Goal: Transaction & Acquisition: Book appointment/travel/reservation

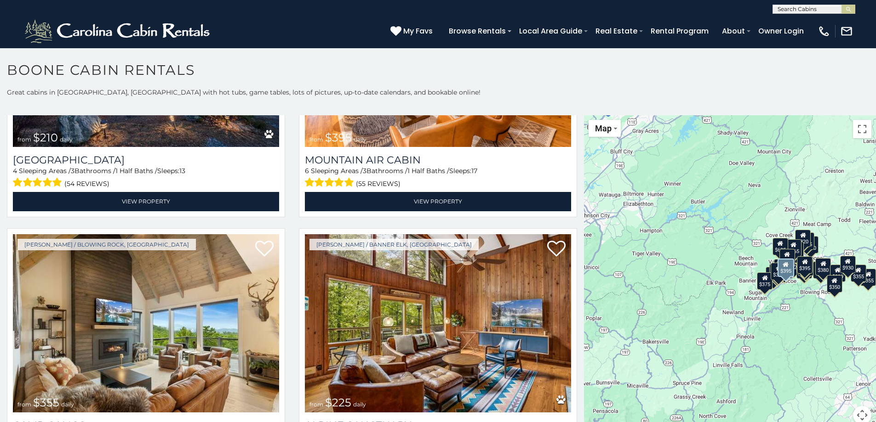
scroll to position [3401, 0]
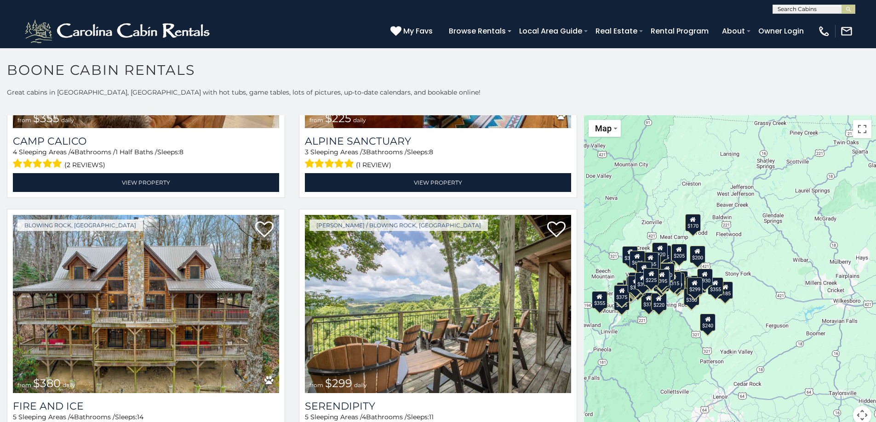
drag, startPoint x: 794, startPoint y: 354, endPoint x: 649, endPoint y: 367, distance: 145.3
click at [649, 367] on div "$349 $480 $315 $425 $565 $355 $635 $675 $930 $400 $451 $330 $400 $485 $460 $395…" at bounding box center [730, 275] width 292 height 320
click at [769, 281] on div "$349 $480 $315 $425 $565 $355 $635 $675 $930 $400 $451 $330 $400 $485 $460 $395…" at bounding box center [730, 275] width 292 height 320
click at [690, 228] on div "$170" at bounding box center [693, 222] width 16 height 17
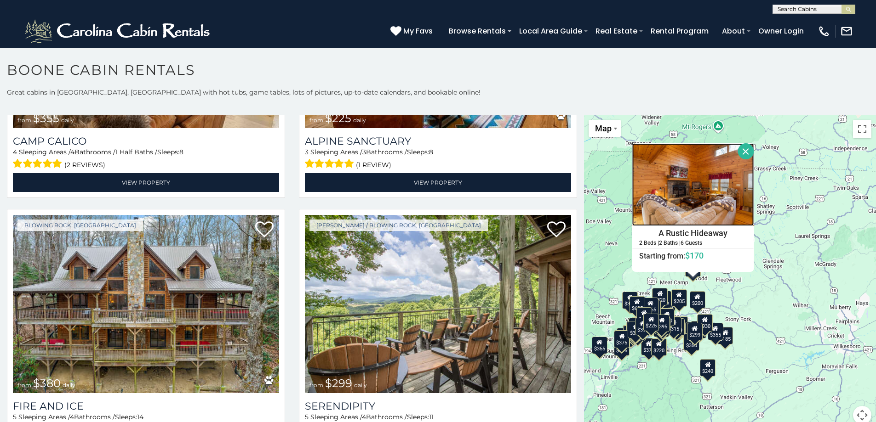
click at [693, 183] on img at bounding box center [693, 184] width 122 height 83
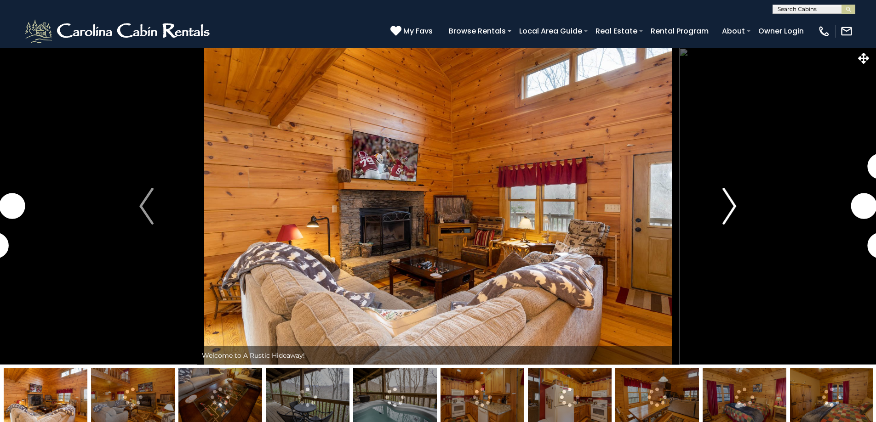
click at [728, 213] on img "Next" at bounding box center [729, 206] width 14 height 37
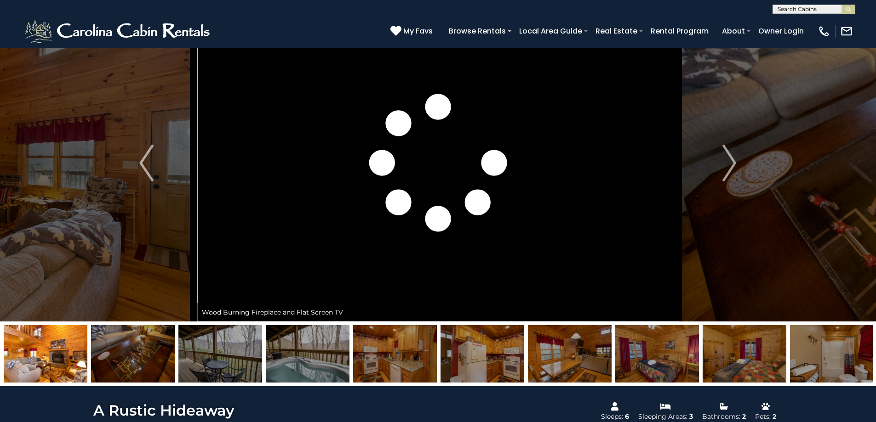
scroll to position [92, 0]
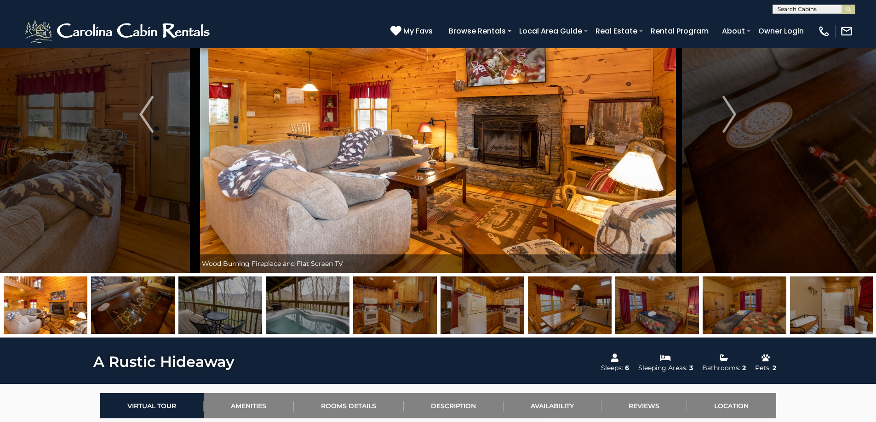
click at [319, 310] on img at bounding box center [308, 305] width 84 height 57
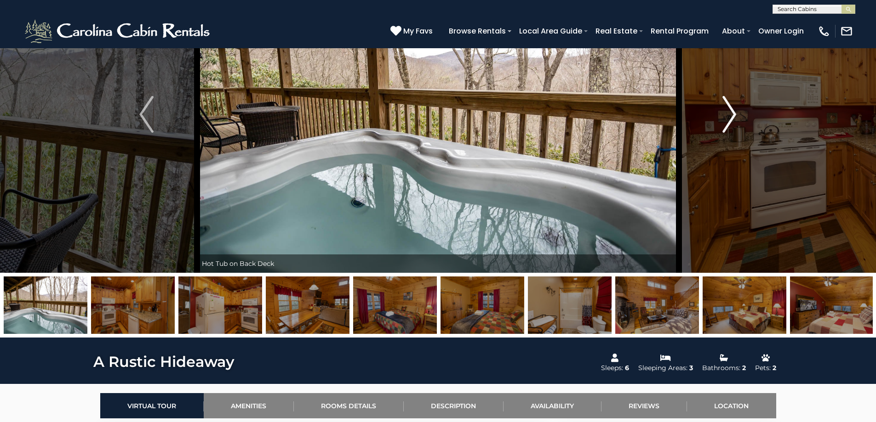
click at [727, 114] on img "Next" at bounding box center [729, 114] width 14 height 37
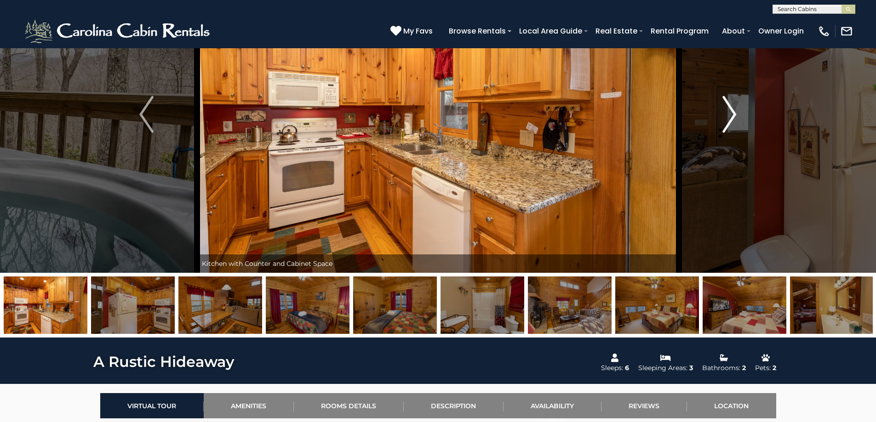
click at [727, 114] on img "Next" at bounding box center [729, 114] width 14 height 37
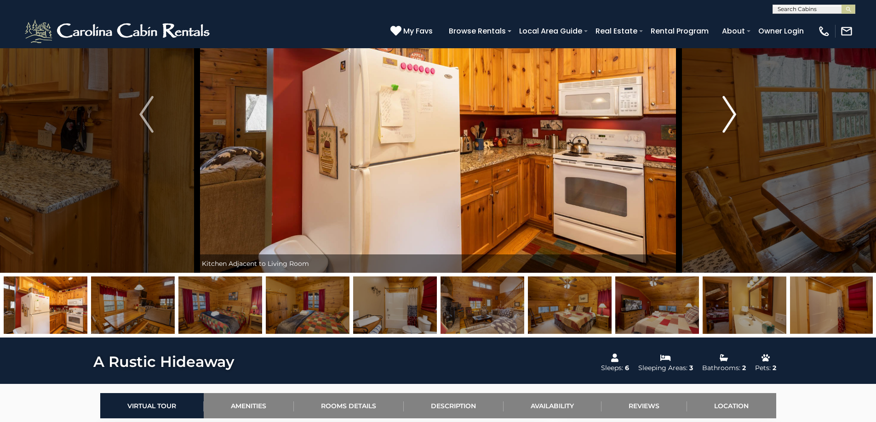
click at [727, 114] on img "Next" at bounding box center [729, 114] width 14 height 37
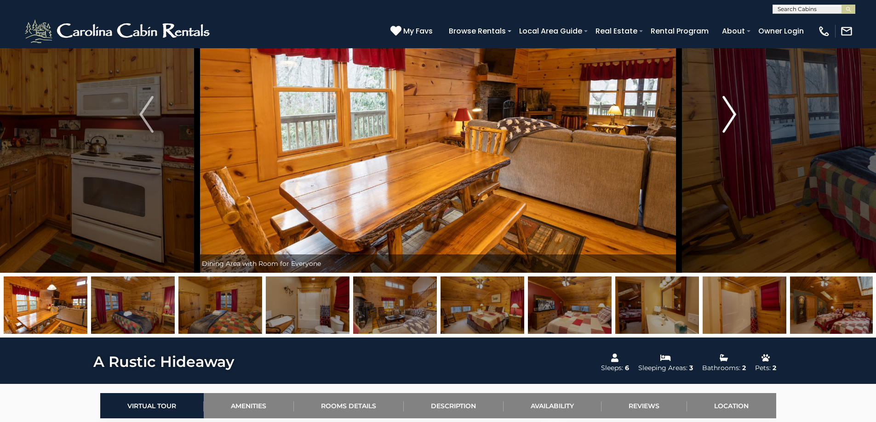
click at [731, 109] on img "Next" at bounding box center [729, 114] width 14 height 37
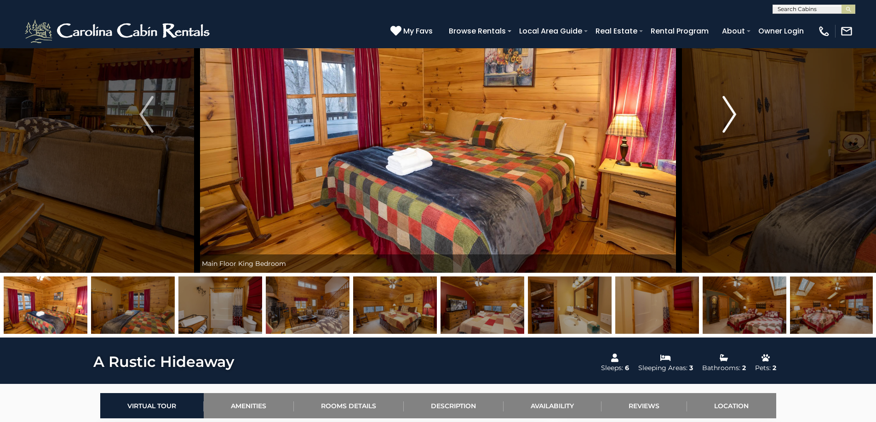
click at [731, 109] on img "Next" at bounding box center [729, 114] width 14 height 37
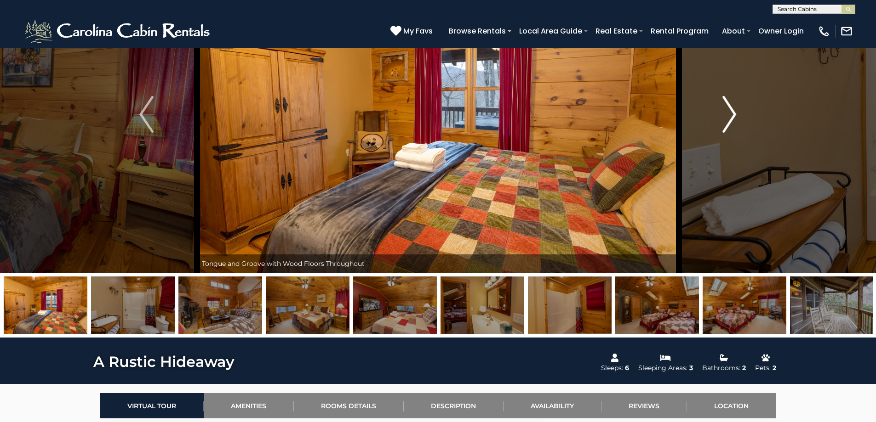
click at [731, 109] on img "Next" at bounding box center [729, 114] width 14 height 37
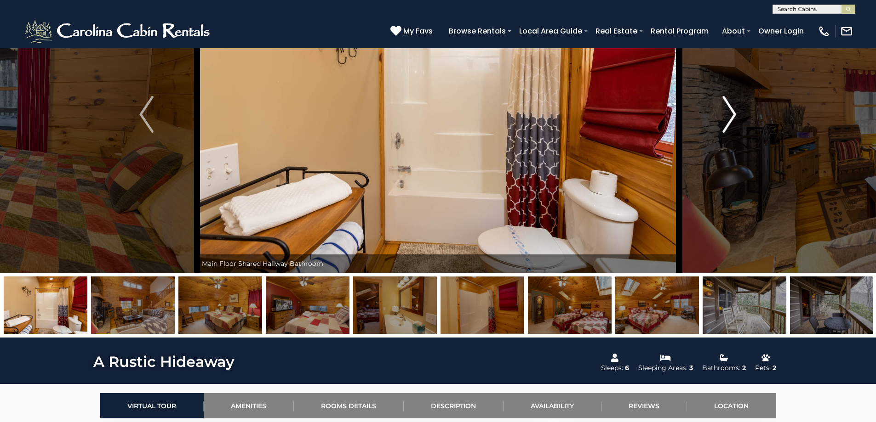
click at [731, 109] on img "Next" at bounding box center [729, 114] width 14 height 37
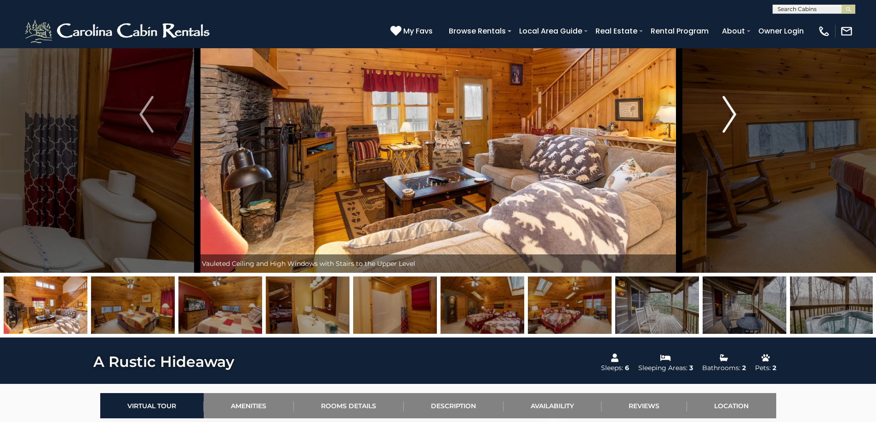
click at [731, 109] on img "Next" at bounding box center [729, 114] width 14 height 37
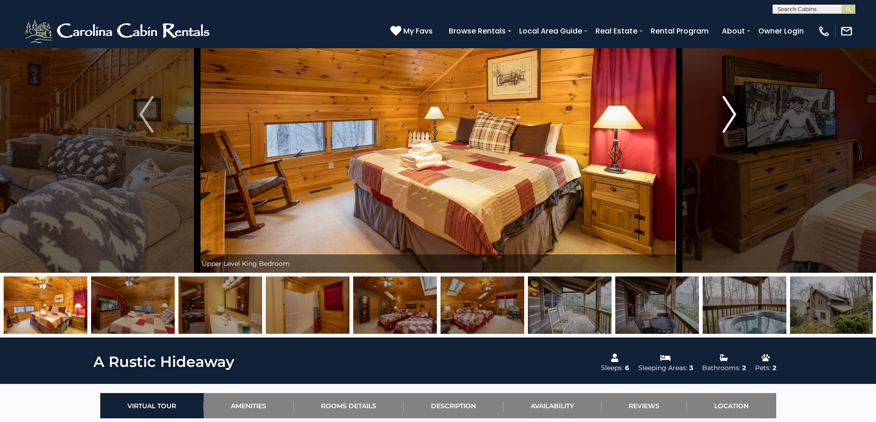
click at [731, 109] on img "Next" at bounding box center [729, 114] width 14 height 37
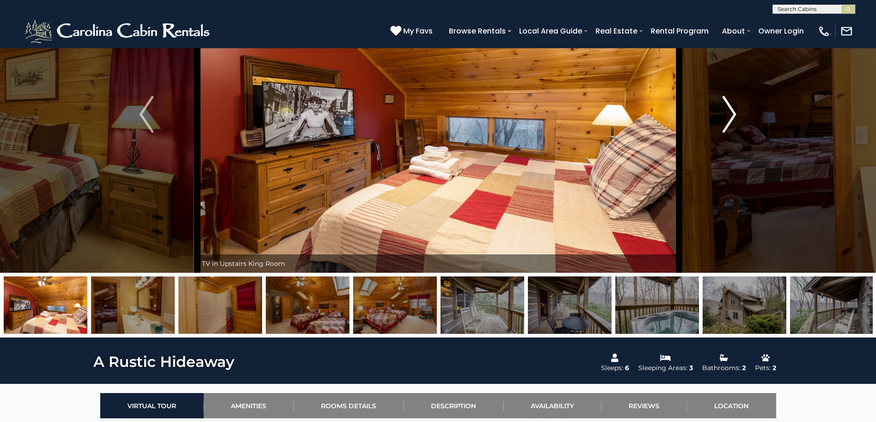
click at [731, 109] on img "Next" at bounding box center [729, 114] width 14 height 37
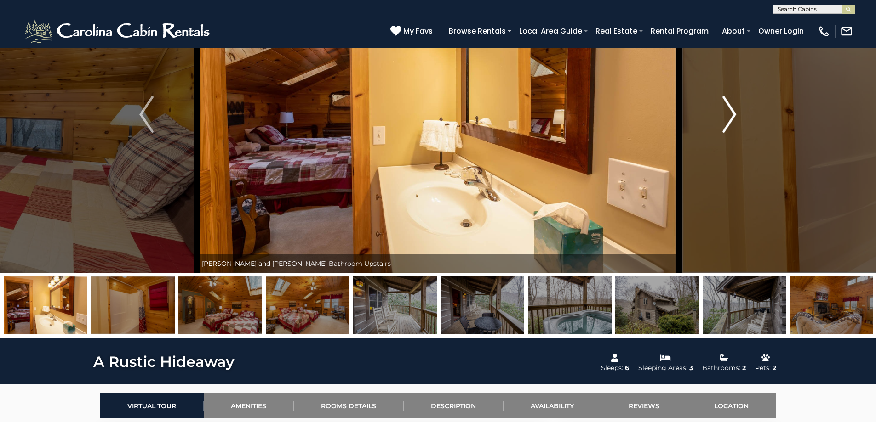
click at [731, 109] on img "Next" at bounding box center [729, 114] width 14 height 37
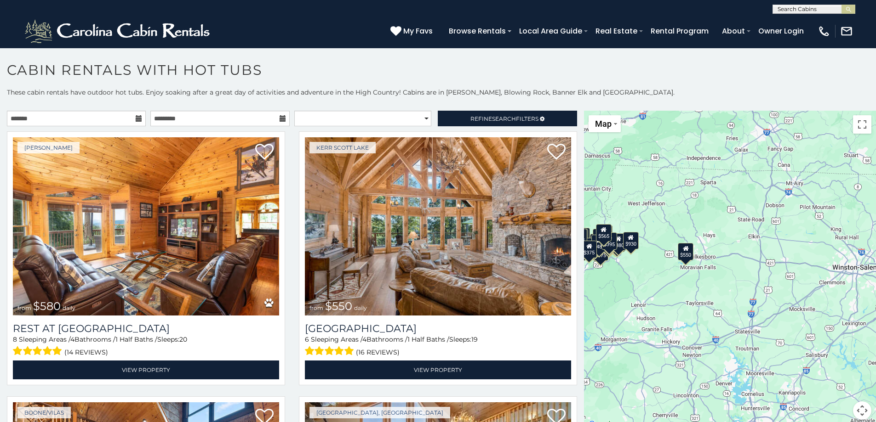
drag, startPoint x: 831, startPoint y: 277, endPoint x: 671, endPoint y: 290, distance: 161.0
click at [671, 290] on div "$580 $550 $349 $535 $375 $480 $400 $451 $460 $1,095 $315 $315 $230 $400 $425 $6…" at bounding box center [730, 271] width 292 height 320
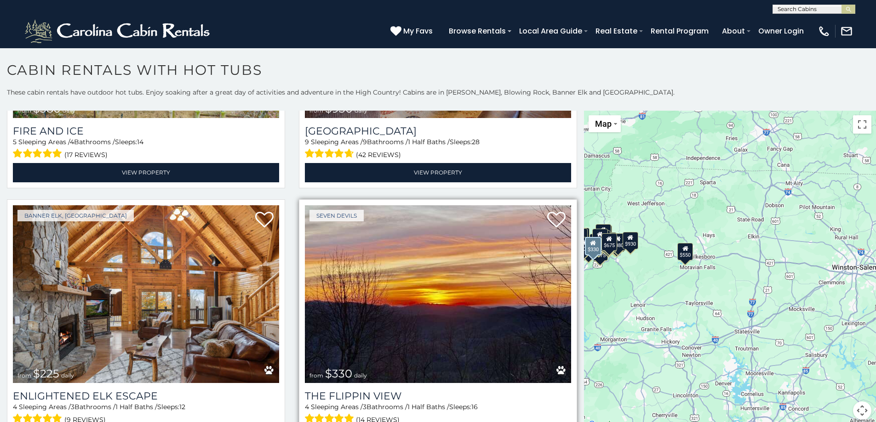
scroll to position [3079, 0]
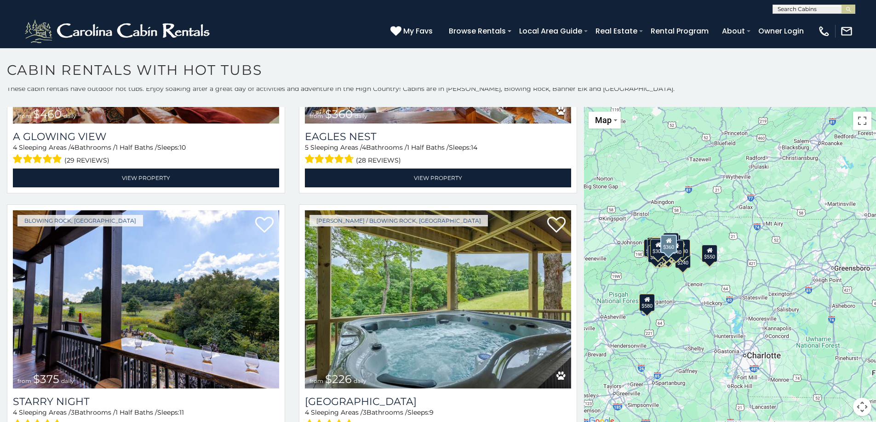
scroll to position [5754, 0]
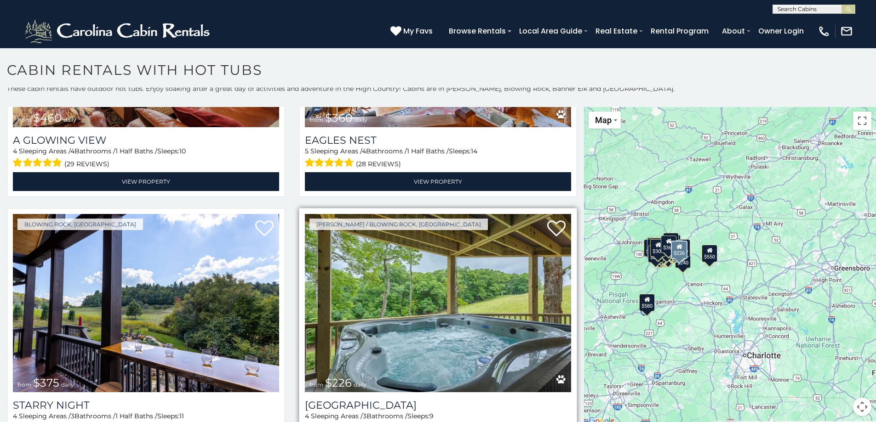
click at [484, 279] on img at bounding box center [438, 303] width 266 height 178
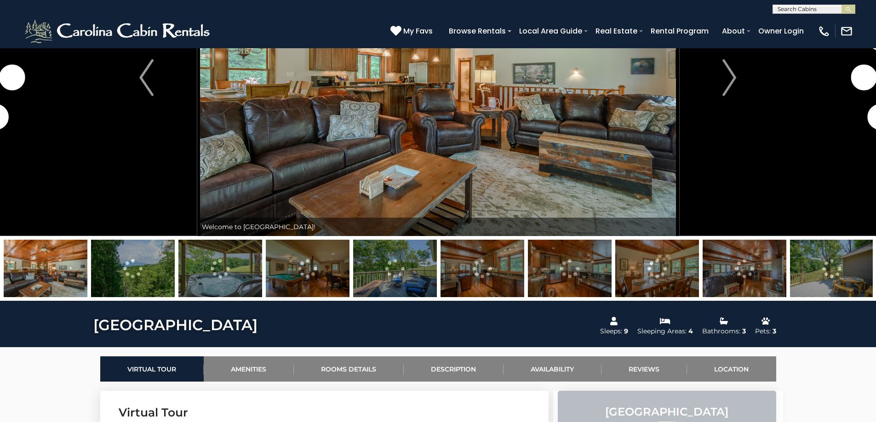
scroll to position [138, 0]
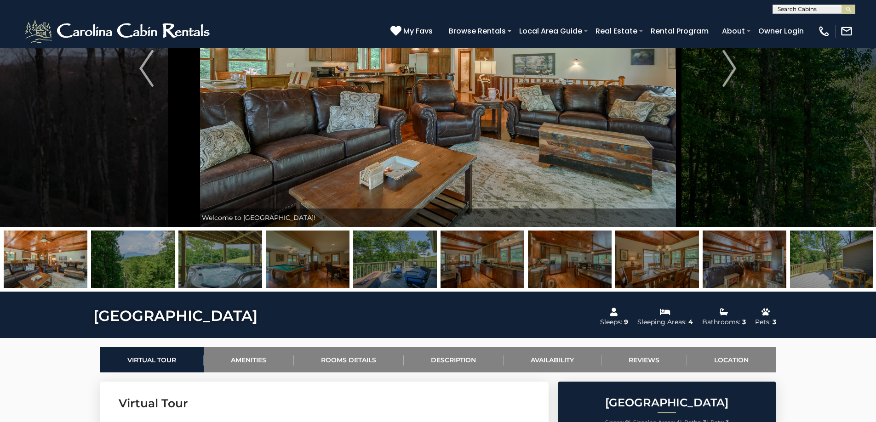
click at [316, 267] on img at bounding box center [308, 259] width 84 height 57
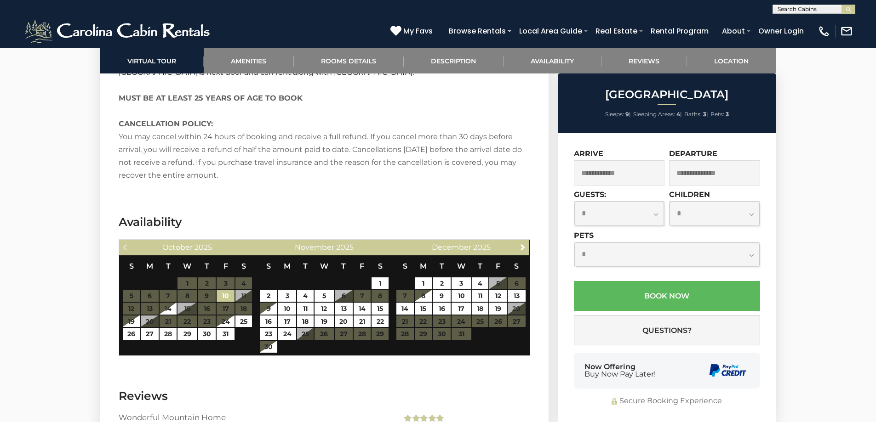
scroll to position [1655, 0]
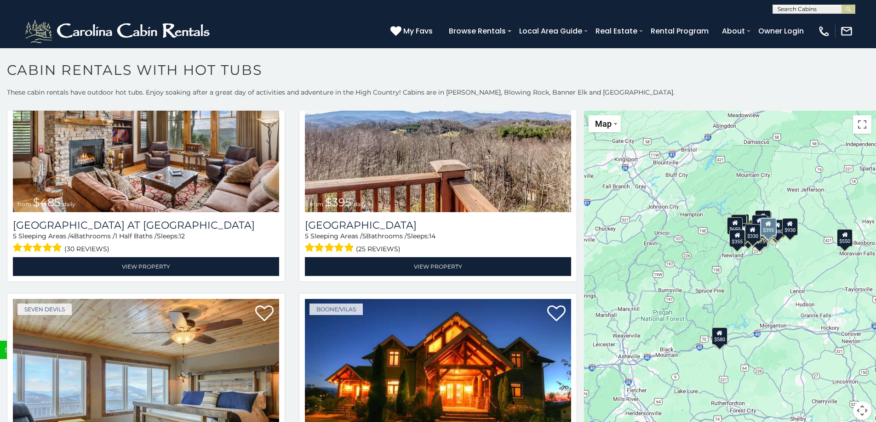
scroll to position [3585, 0]
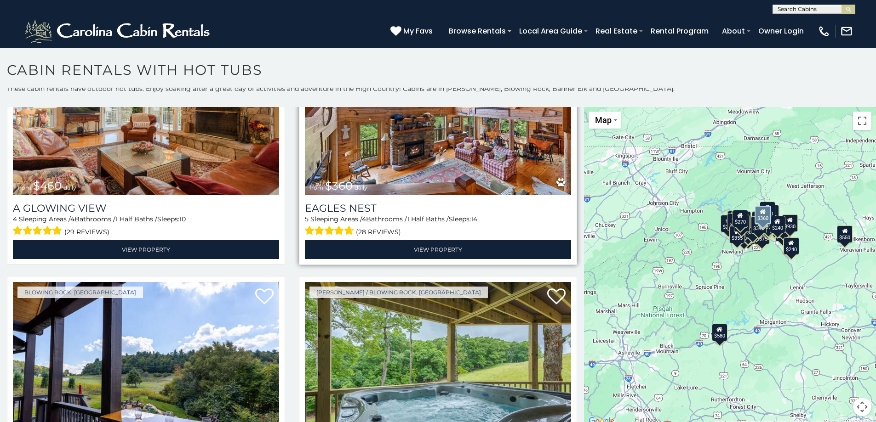
scroll to position [5800, 0]
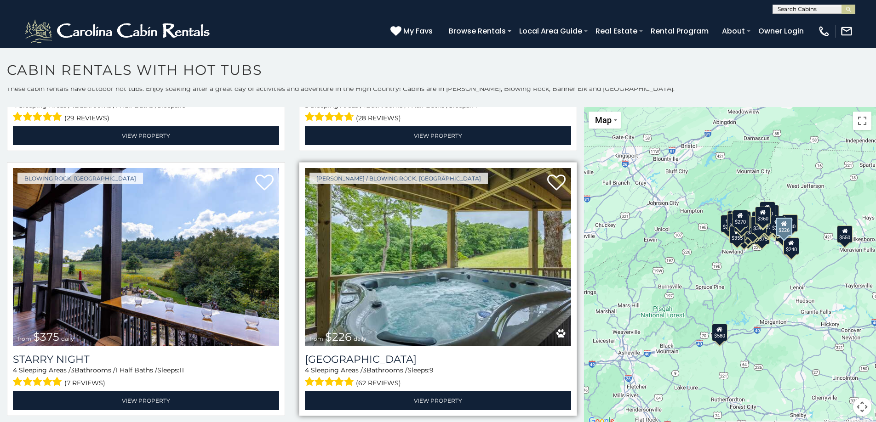
click at [441, 230] on img at bounding box center [438, 257] width 266 height 178
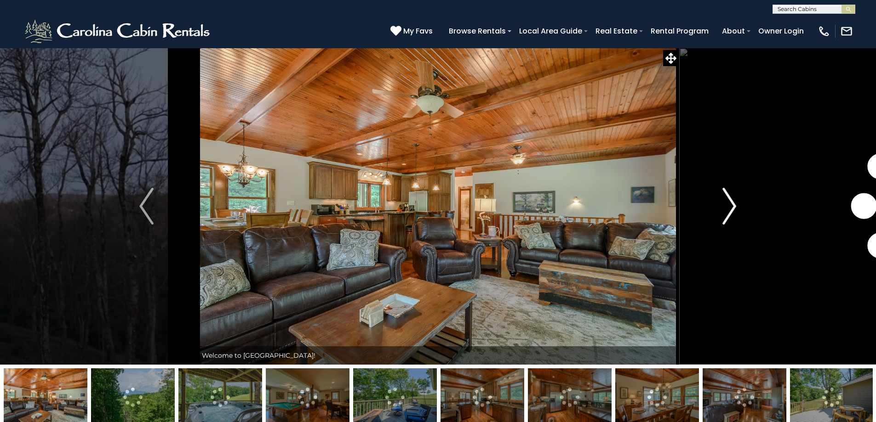
click at [729, 200] on img "Next" at bounding box center [729, 206] width 14 height 37
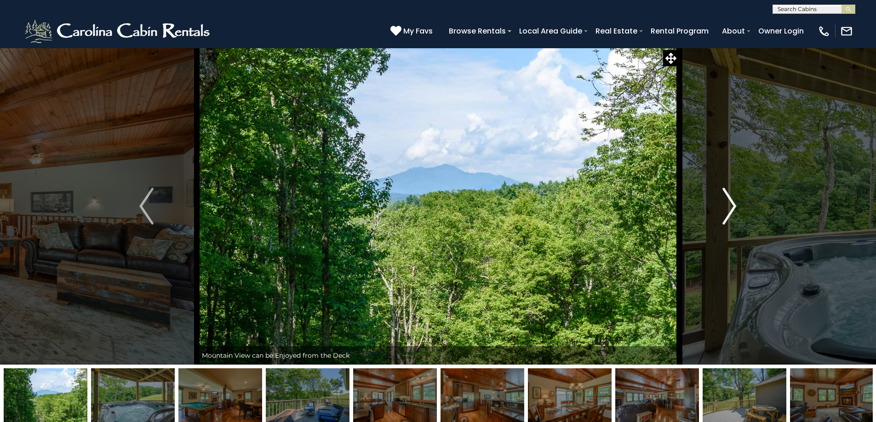
click at [729, 200] on img "Next" at bounding box center [729, 206] width 14 height 37
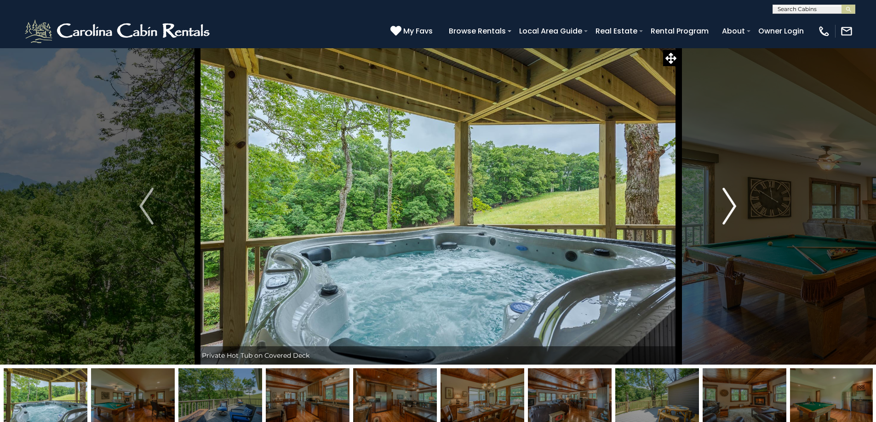
click at [729, 200] on img "Next" at bounding box center [729, 206] width 14 height 37
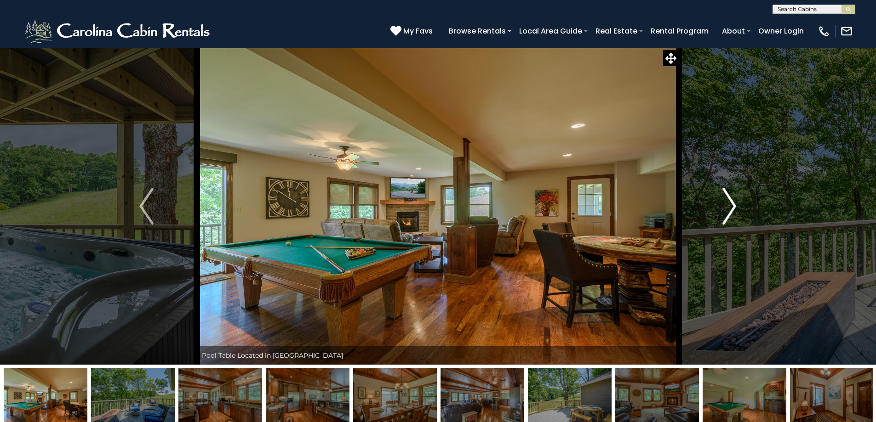
click at [729, 200] on img "Next" at bounding box center [729, 206] width 14 height 37
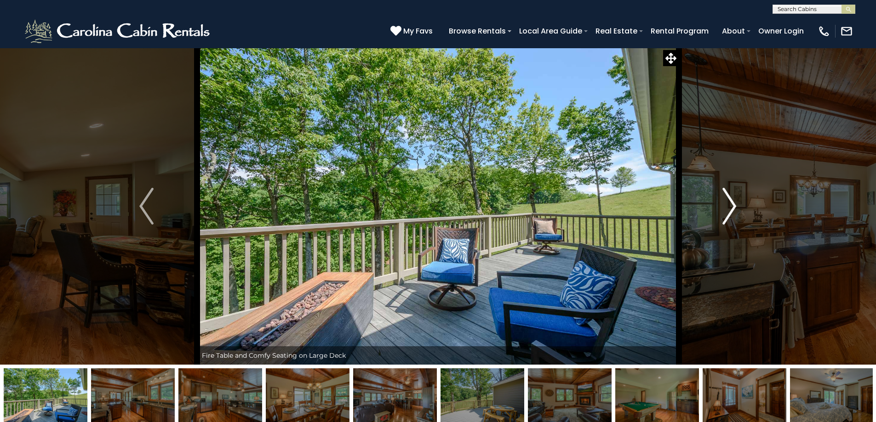
click at [729, 200] on img "Next" at bounding box center [729, 206] width 14 height 37
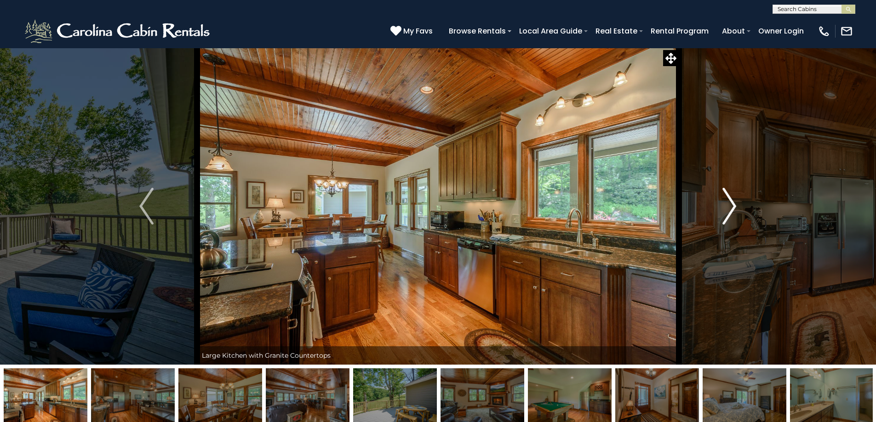
click at [729, 200] on img "Next" at bounding box center [729, 206] width 14 height 37
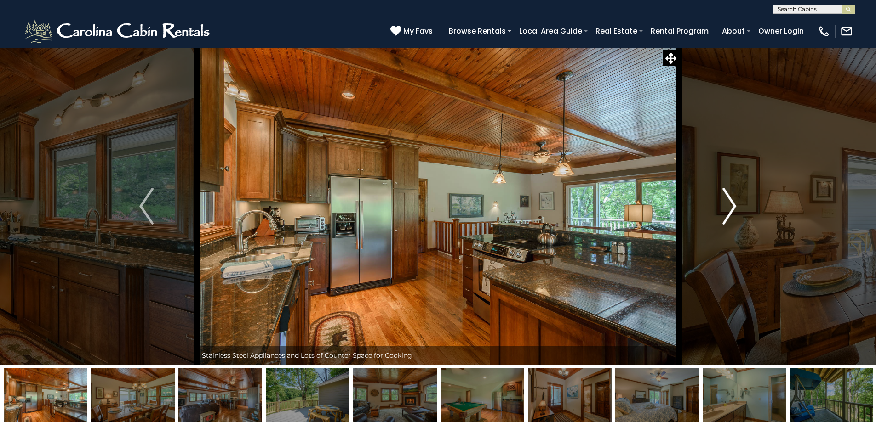
click at [729, 200] on img "Next" at bounding box center [729, 206] width 14 height 37
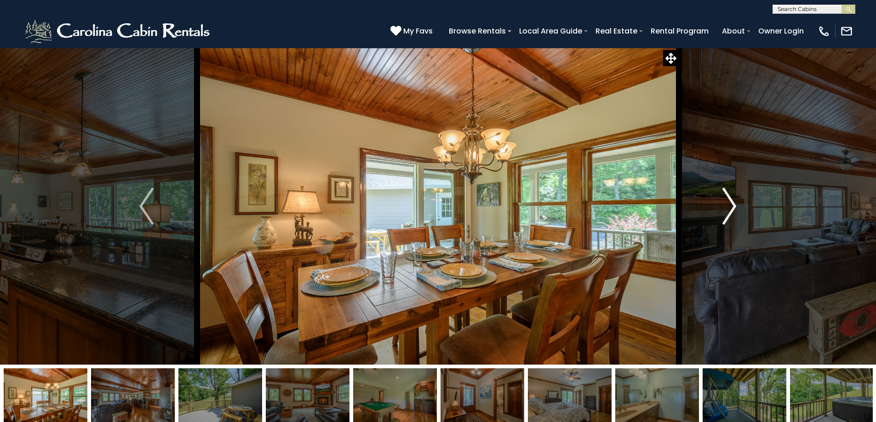
click at [729, 200] on img "Next" at bounding box center [729, 206] width 14 height 37
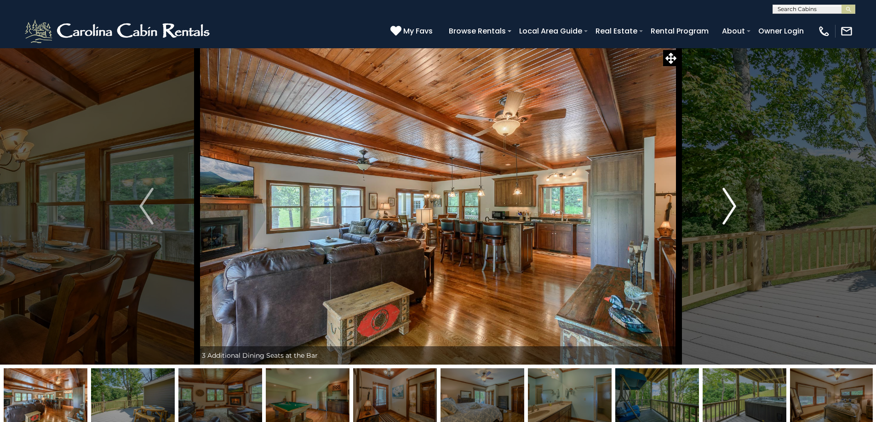
click at [729, 200] on img "Next" at bounding box center [729, 206] width 14 height 37
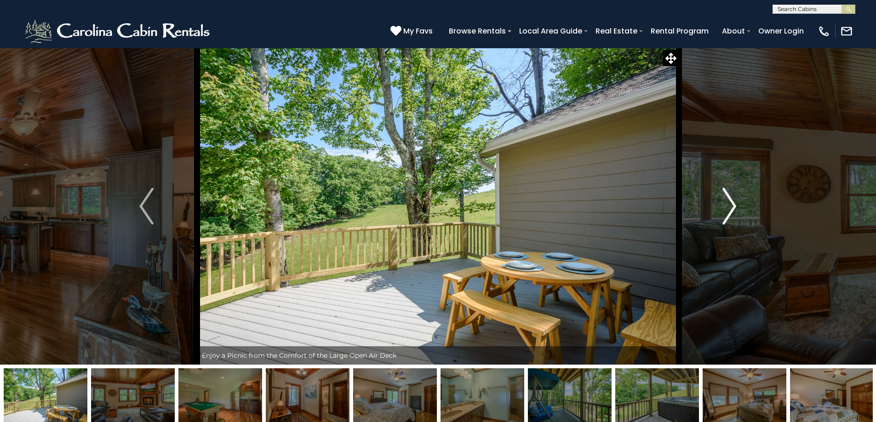
click at [729, 200] on img "Next" at bounding box center [729, 206] width 14 height 37
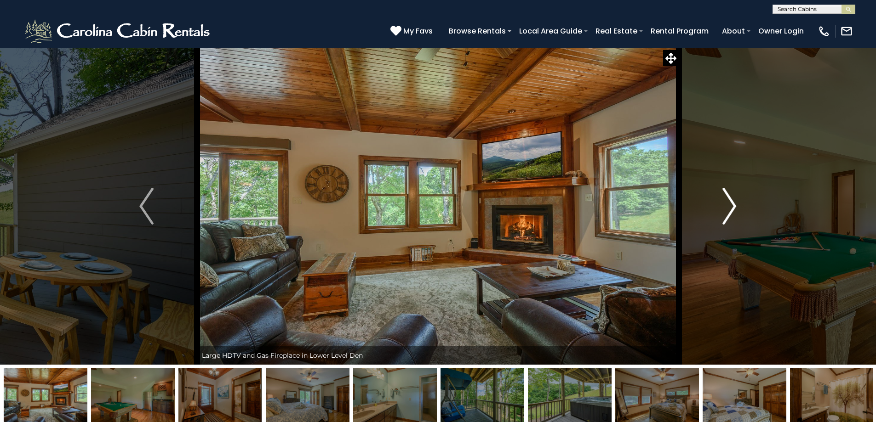
click at [729, 200] on img "Next" at bounding box center [729, 206] width 14 height 37
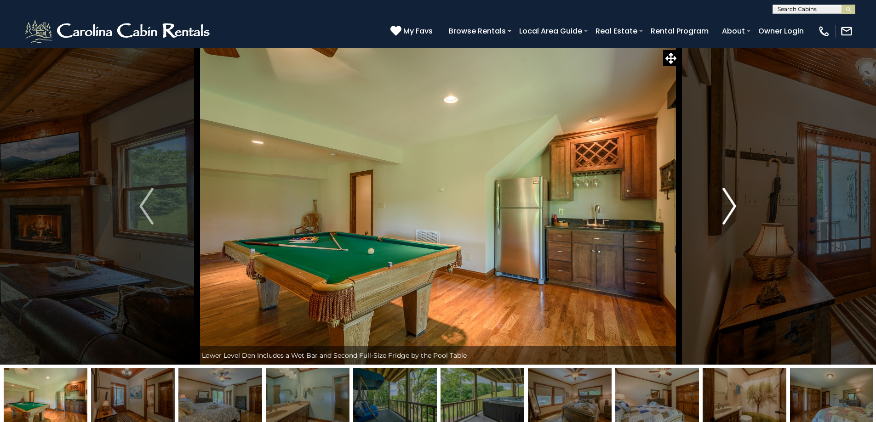
click at [729, 200] on img "Next" at bounding box center [729, 206] width 14 height 37
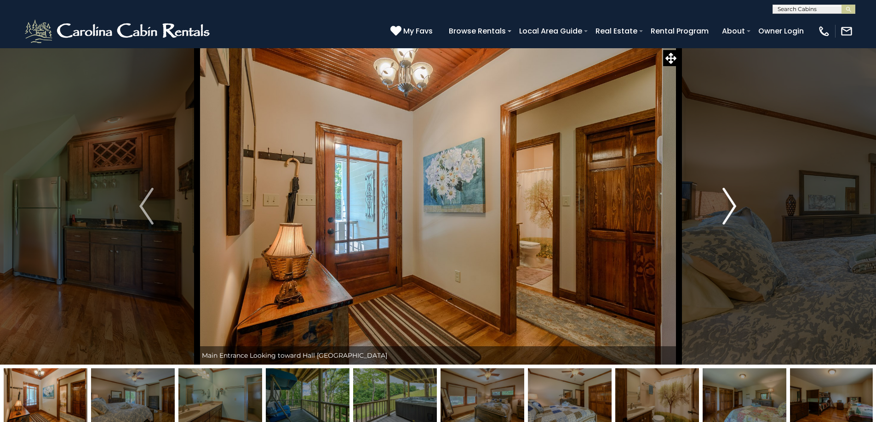
click at [729, 200] on img "Next" at bounding box center [729, 206] width 14 height 37
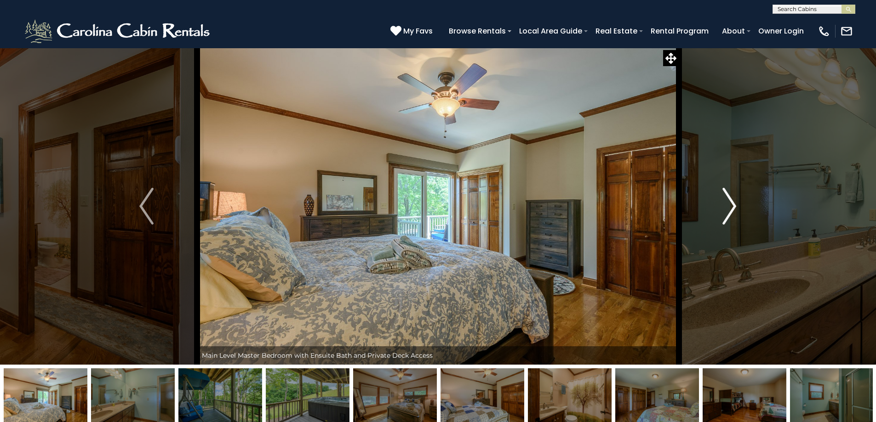
click at [729, 200] on img "Next" at bounding box center [729, 206] width 14 height 37
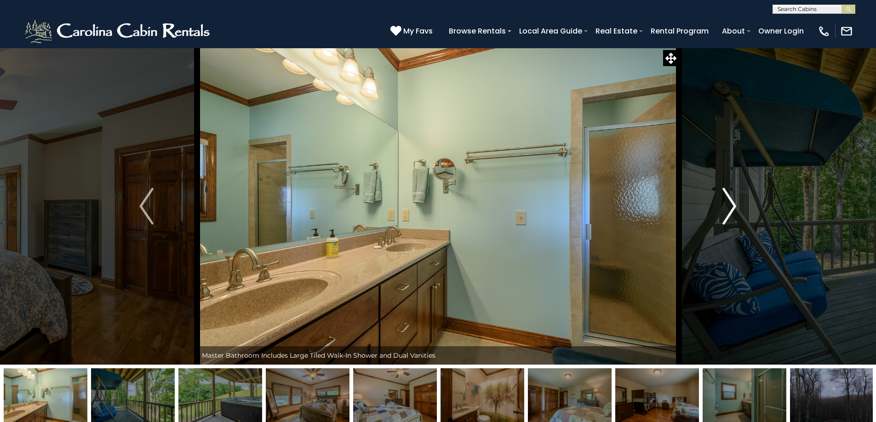
click at [729, 200] on img "Next" at bounding box center [729, 206] width 14 height 37
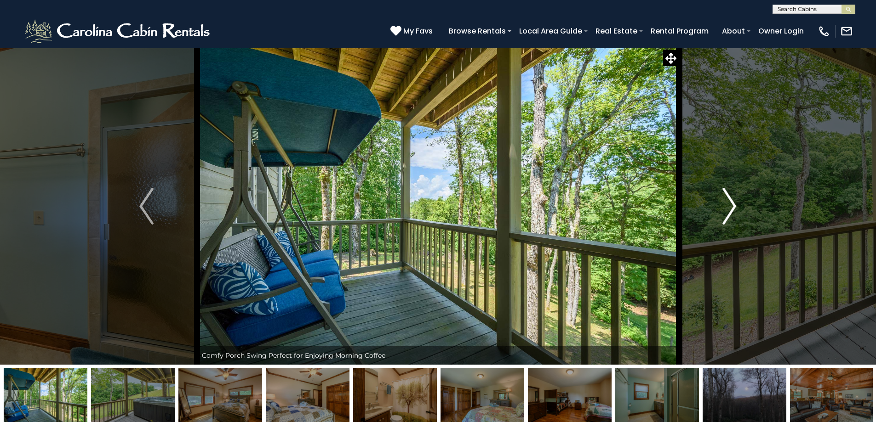
click at [729, 200] on img "Next" at bounding box center [729, 206] width 14 height 37
